Goal: Complete application form

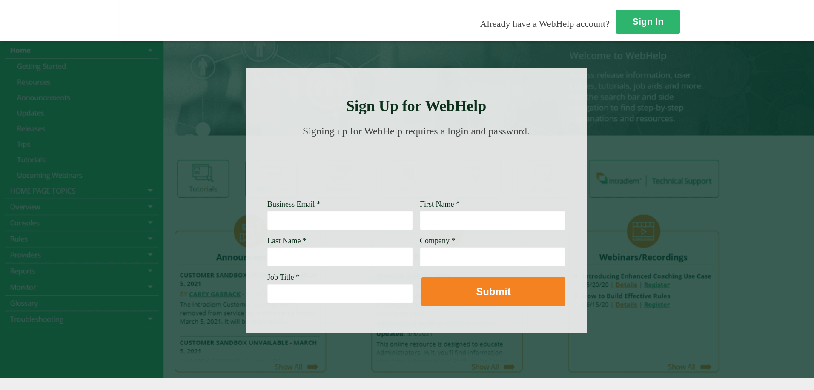
click at [267, 218] on input "Business Email *" at bounding box center [340, 220] width 146 height 20
type input "meganvanhofwegen@wellsfargo.com"
type input "Megan"
type input "Van hofwegen"
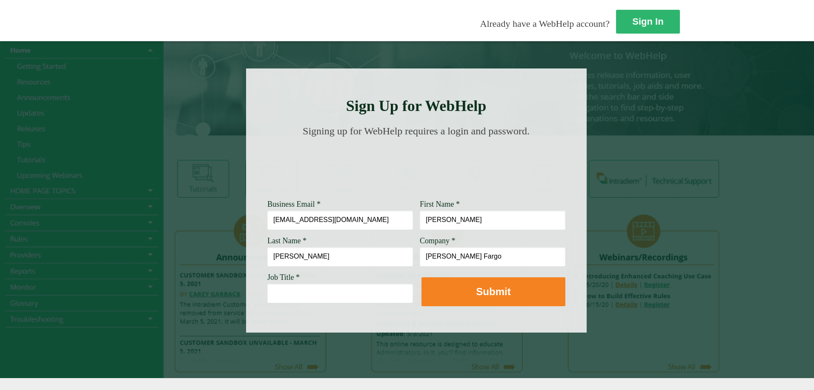
type input "Wells Fargo"
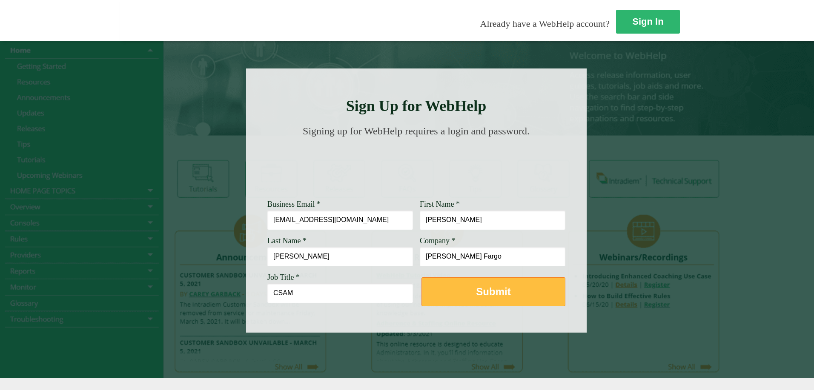
type input "CSAM"
click at [422, 300] on button "Submit" at bounding box center [494, 292] width 144 height 29
click at [476, 287] on strong "Submit" at bounding box center [493, 291] width 34 height 11
